Goal: Find specific fact: Find specific fact

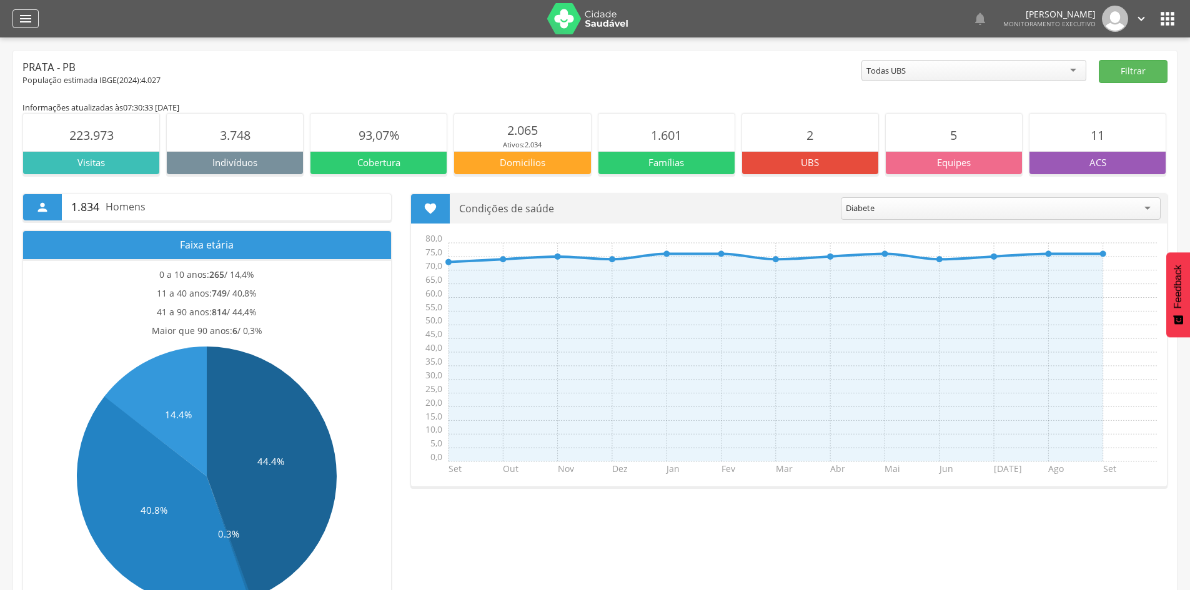
click at [17, 10] on div "" at bounding box center [25, 18] width 26 height 19
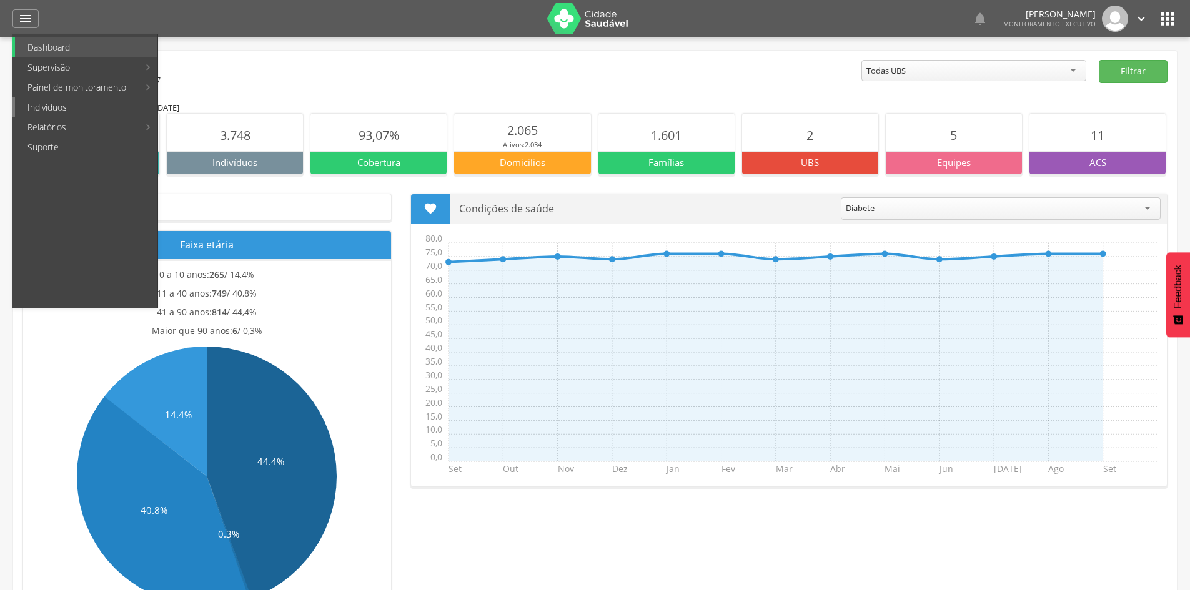
click at [58, 110] on link "Indivíduos" at bounding box center [86, 107] width 142 height 20
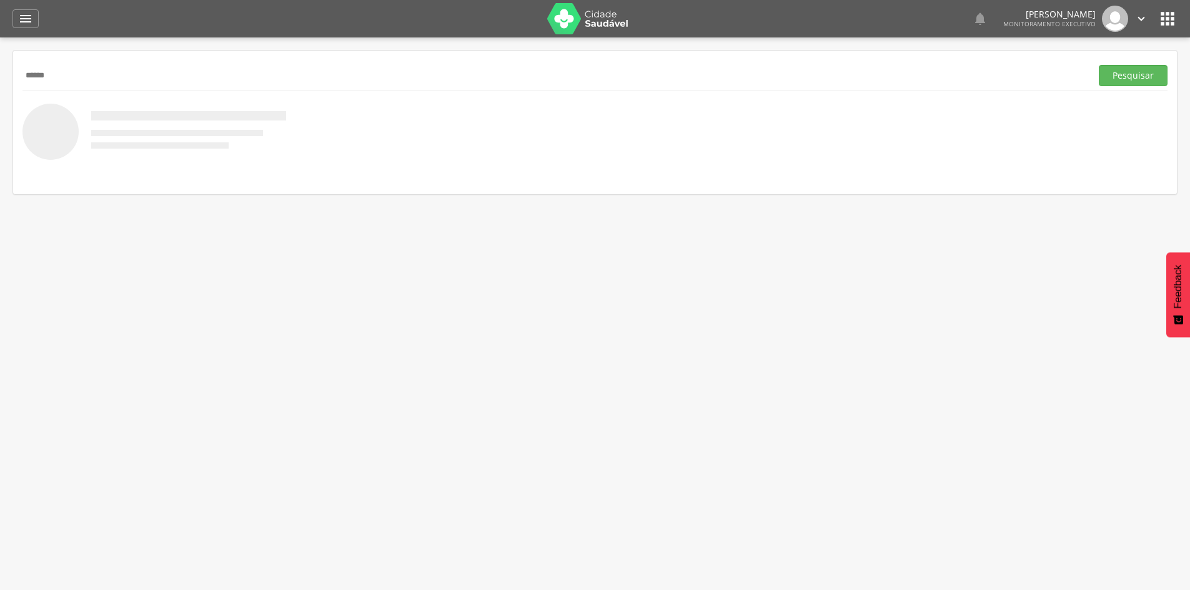
type input "******"
click at [1098, 65] on button "Pesquisar" at bounding box center [1132, 75] width 69 height 21
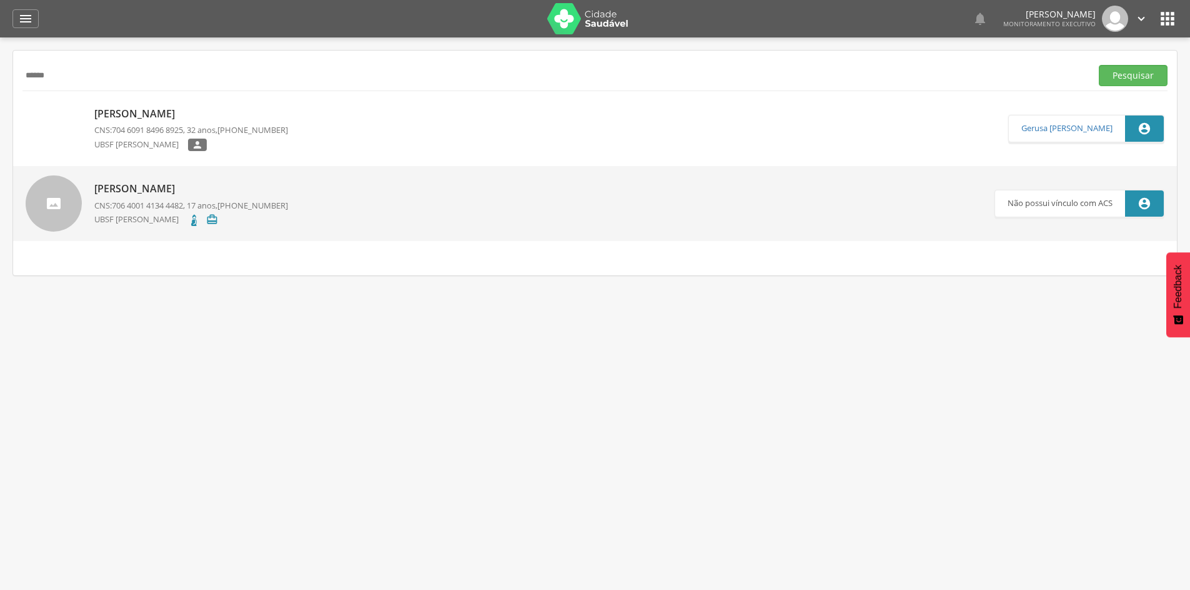
click at [162, 120] on p "[PERSON_NAME]" at bounding box center [191, 114] width 194 height 14
type input "**********"
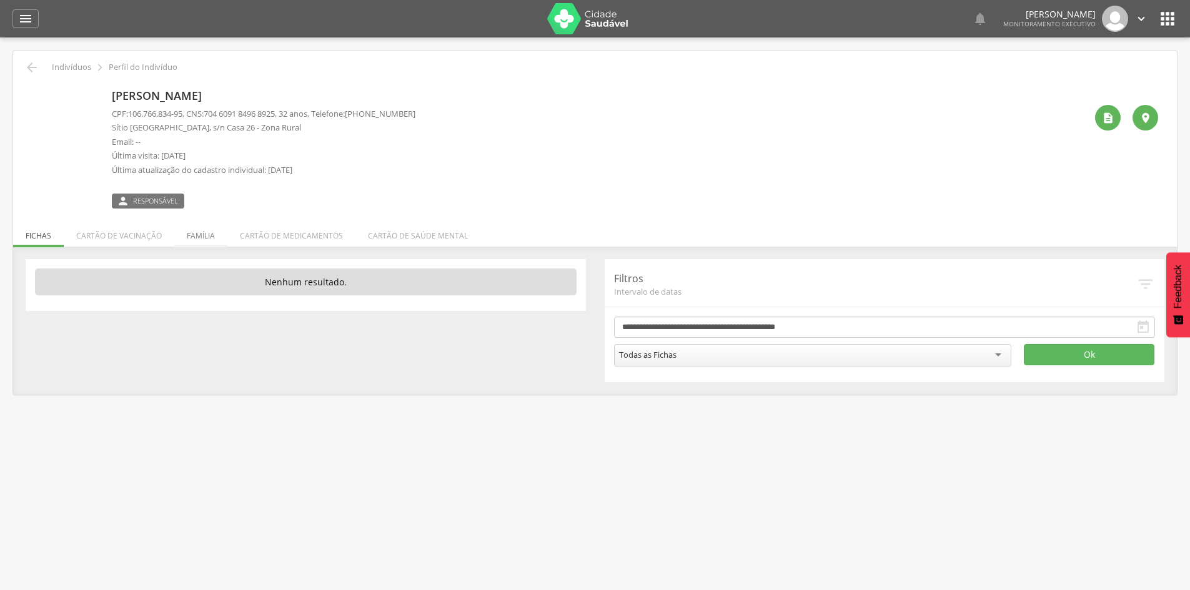
click at [205, 239] on li "Família" at bounding box center [200, 232] width 53 height 29
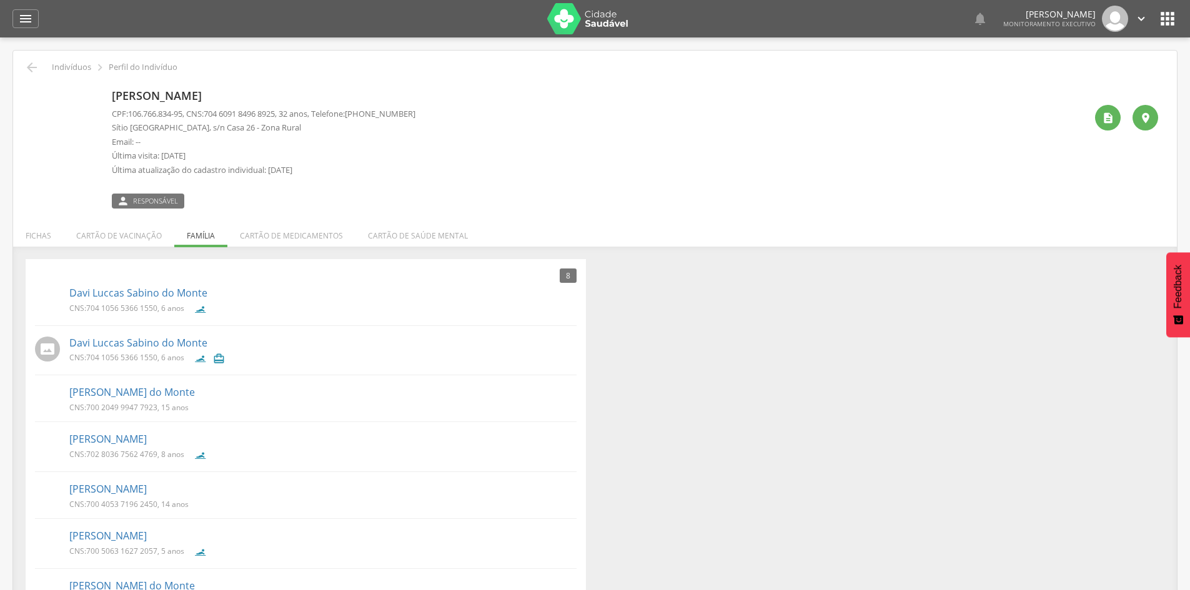
scroll to position [62, 0]
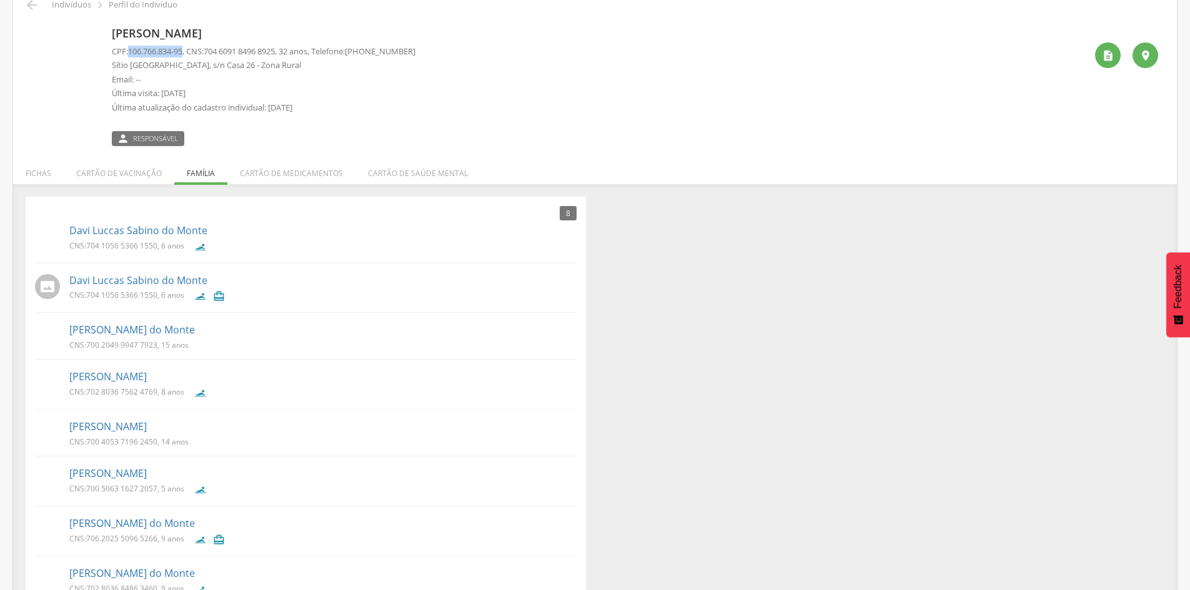
drag, startPoint x: 131, startPoint y: 49, endPoint x: 187, endPoint y: 51, distance: 55.6
click at [182, 51] on span "106.766.834-95" at bounding box center [155, 51] width 54 height 11
copy span "106.766.834-95"
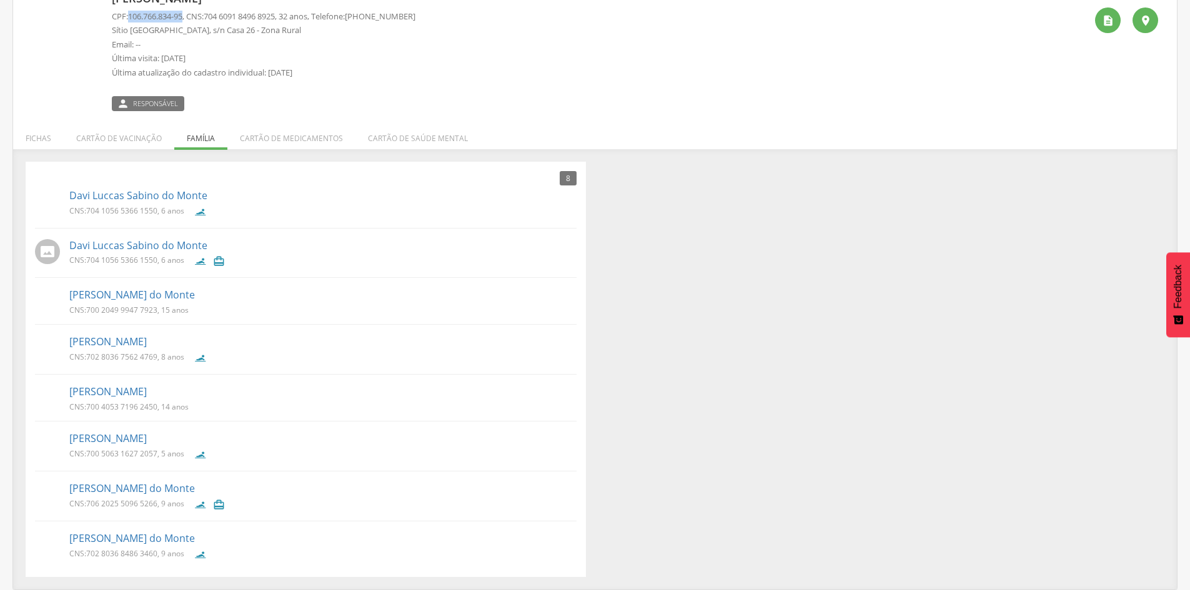
scroll to position [0, 0]
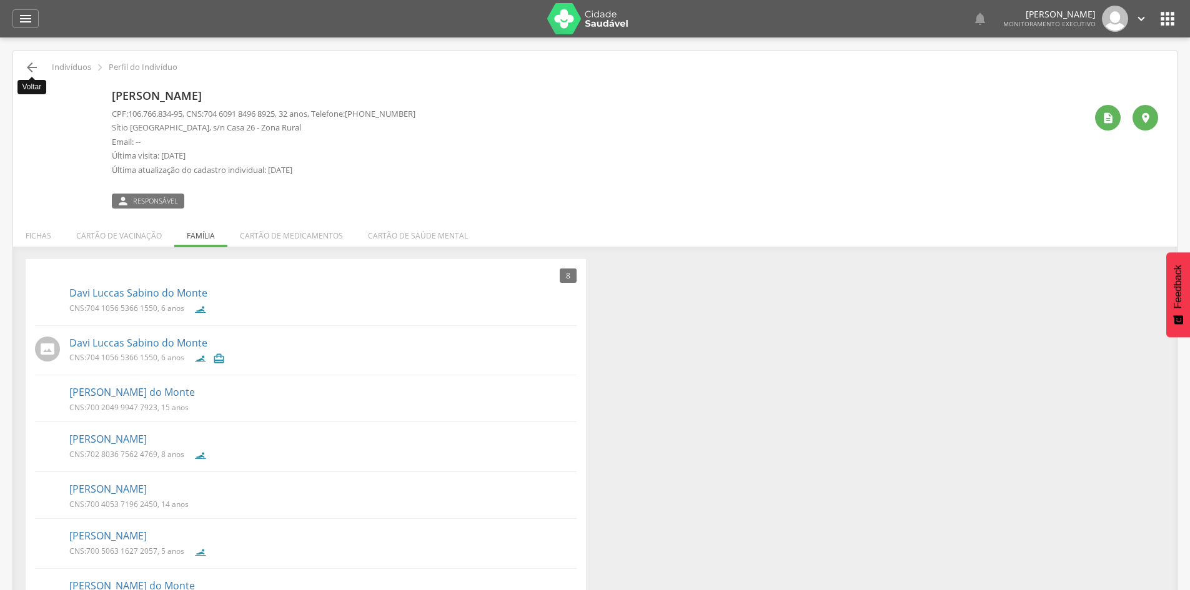
click at [27, 69] on icon "" at bounding box center [31, 67] width 15 height 15
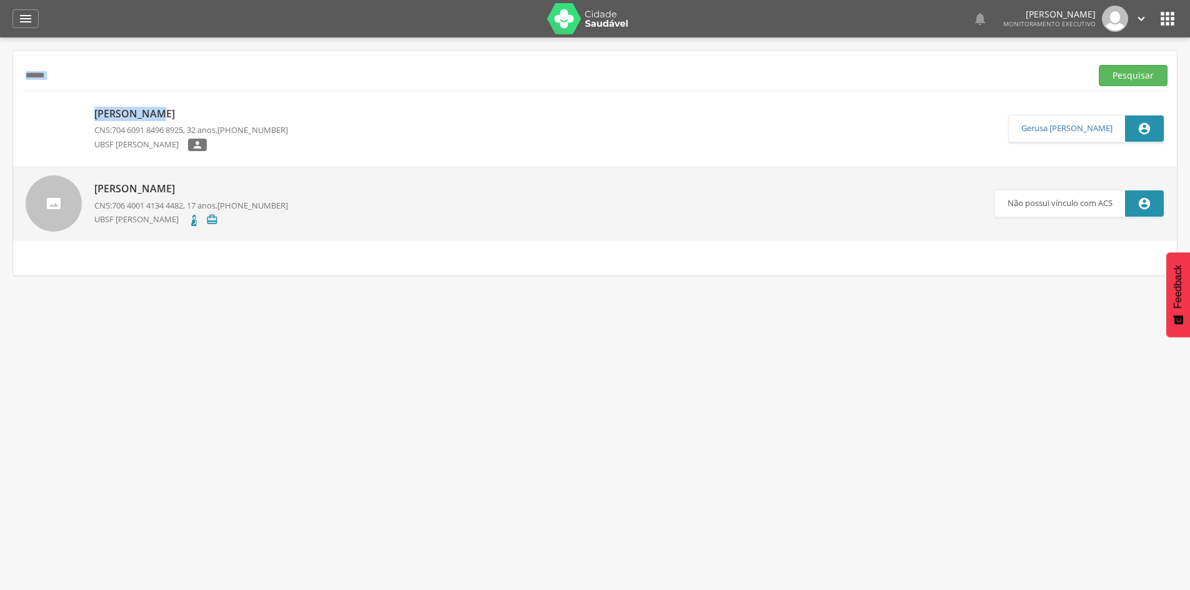
drag, startPoint x: 156, startPoint y: 91, endPoint x: 56, endPoint y: 79, distance: 101.3
click at [11, 86] on div " Supervisão  Distritos  Ubs Coordenador: - Prata / PB Intervalo de Tempo  S…" at bounding box center [595, 332] width 1190 height 590
click at [94, 72] on input "******" at bounding box center [553, 75] width 1063 height 21
type input "*"
